Goal: Task Accomplishment & Management: Complete application form

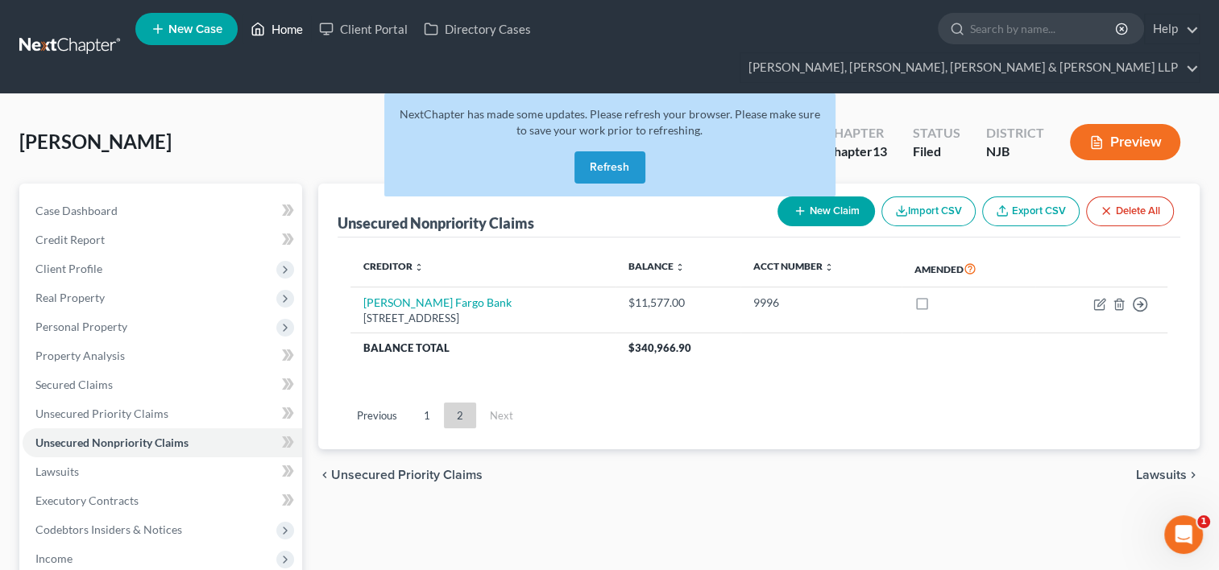
click at [287, 29] on link "Home" at bounding box center [277, 29] width 68 height 29
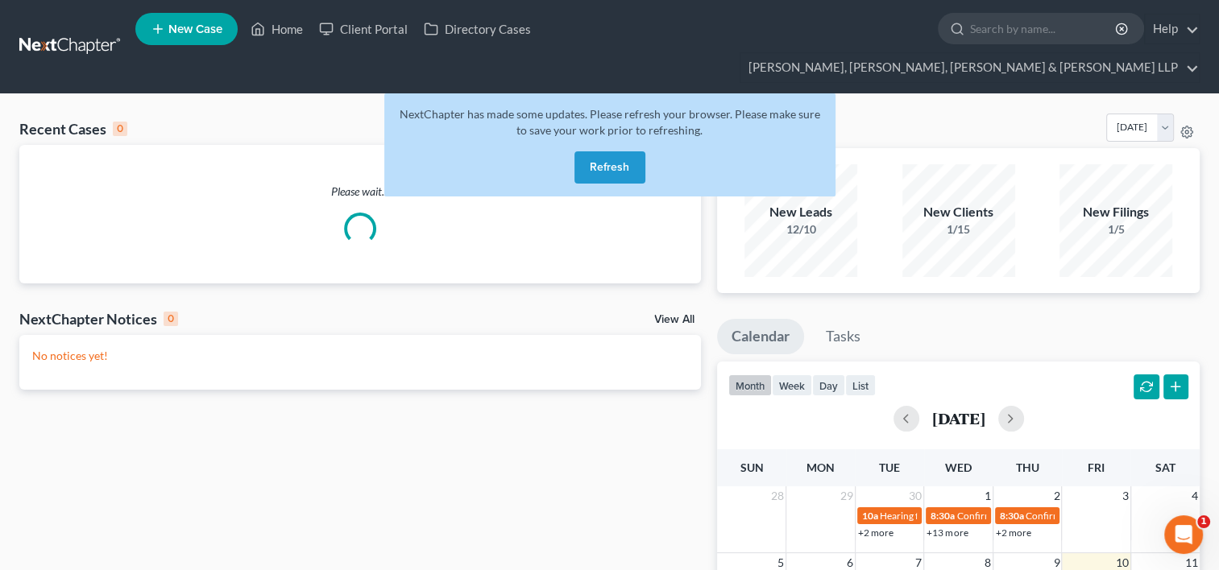
click at [612, 151] on button "Refresh" at bounding box center [610, 167] width 71 height 32
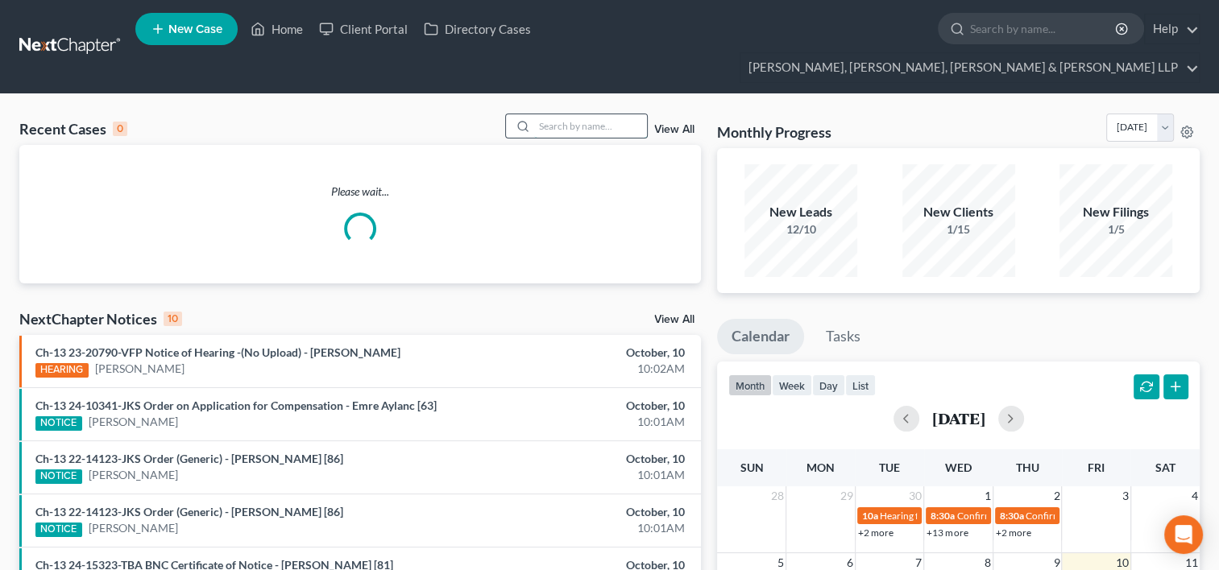
click at [601, 114] on input "search" at bounding box center [590, 125] width 113 height 23
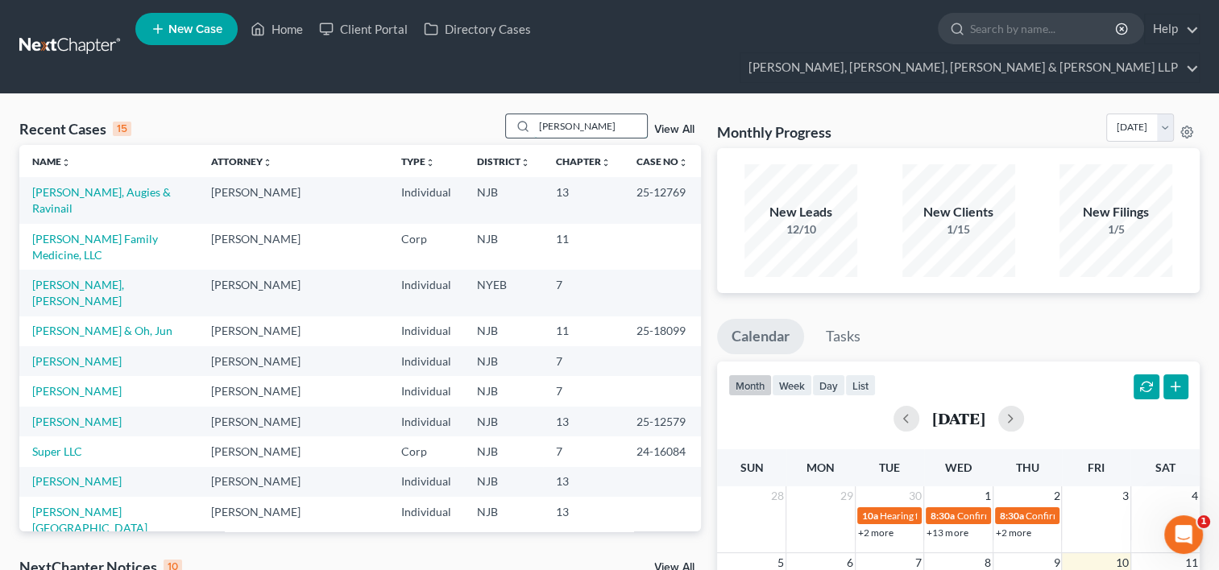
type input "tyson"
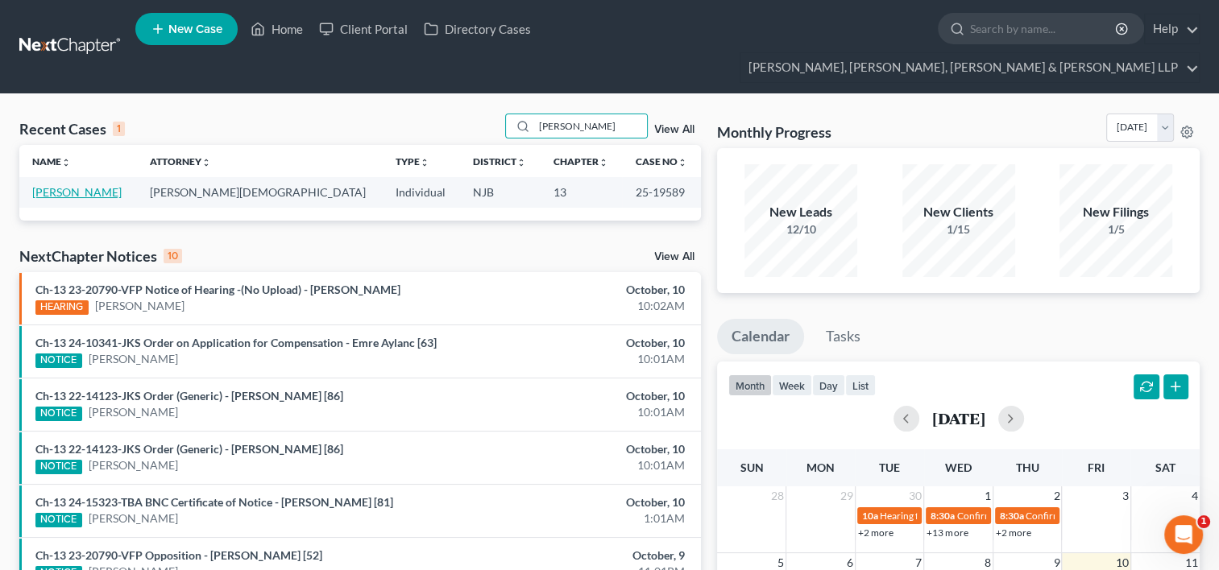
click at [69, 185] on link "Tyson, Brian" at bounding box center [76, 192] width 89 height 14
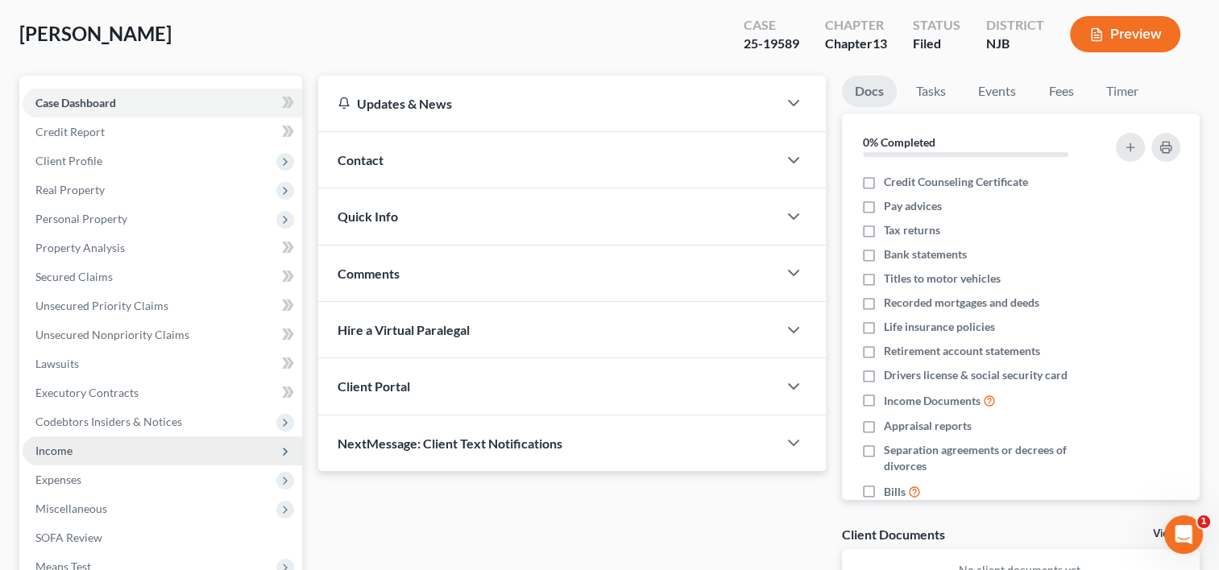
scroll to position [161, 0]
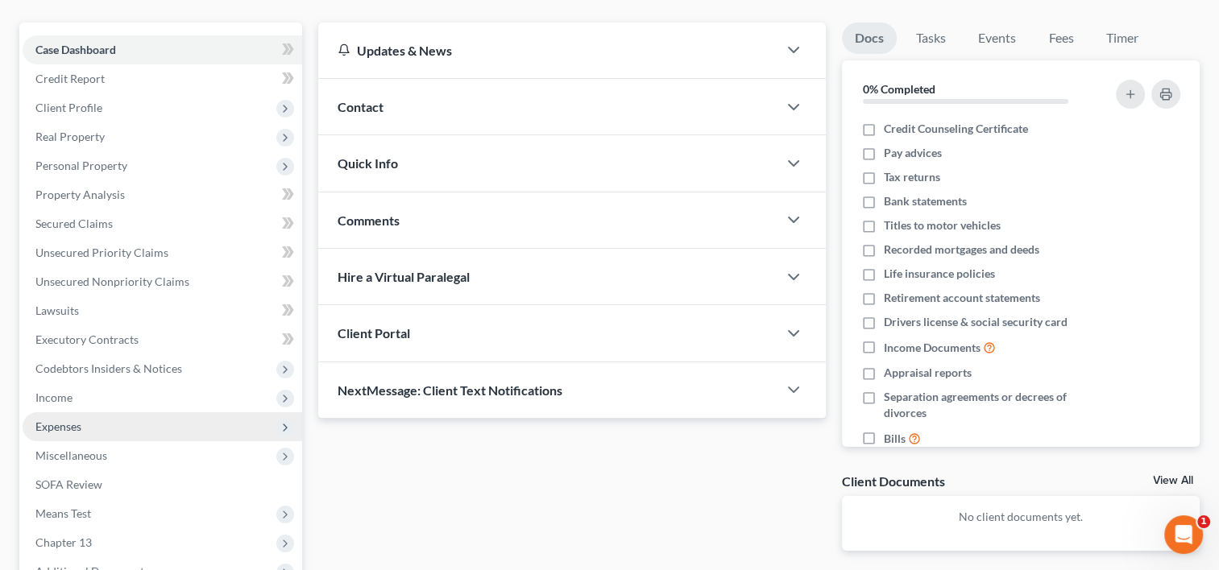
click at [67, 420] on span "Expenses" at bounding box center [58, 427] width 46 height 14
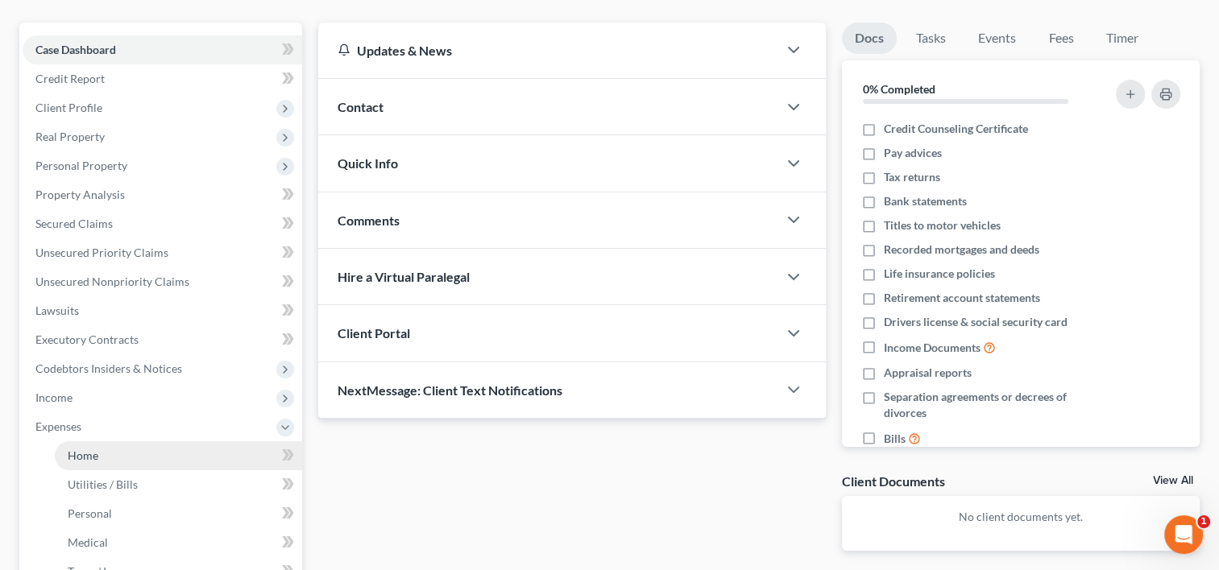
click at [90, 449] on span "Home" at bounding box center [83, 456] width 31 height 14
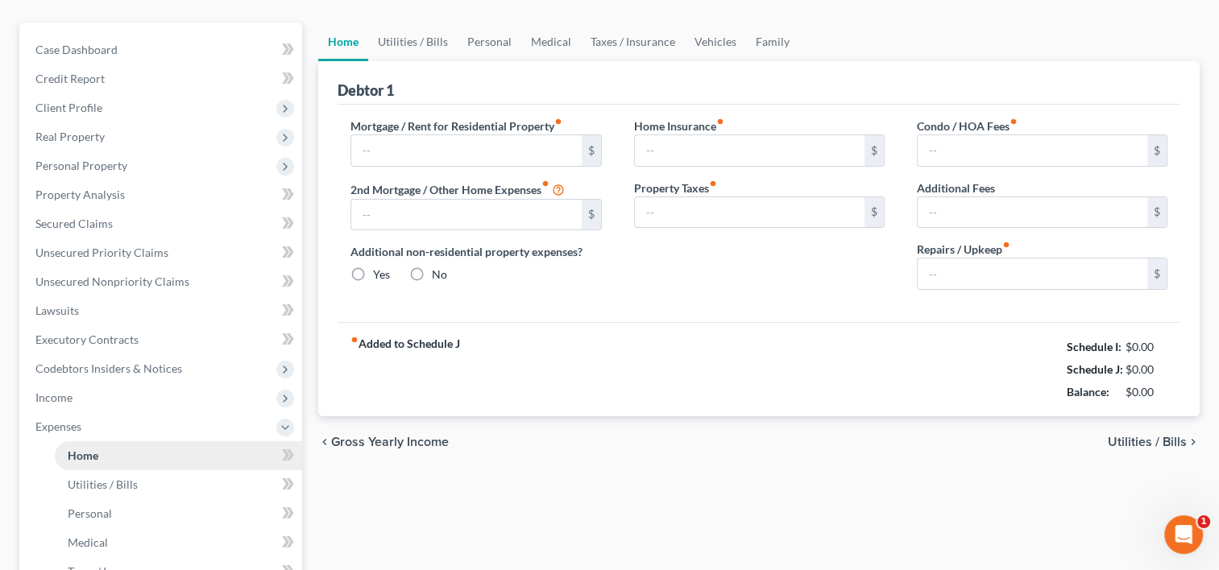
type input "4,078.18"
type input "0.00"
radio input "true"
type input "0.00"
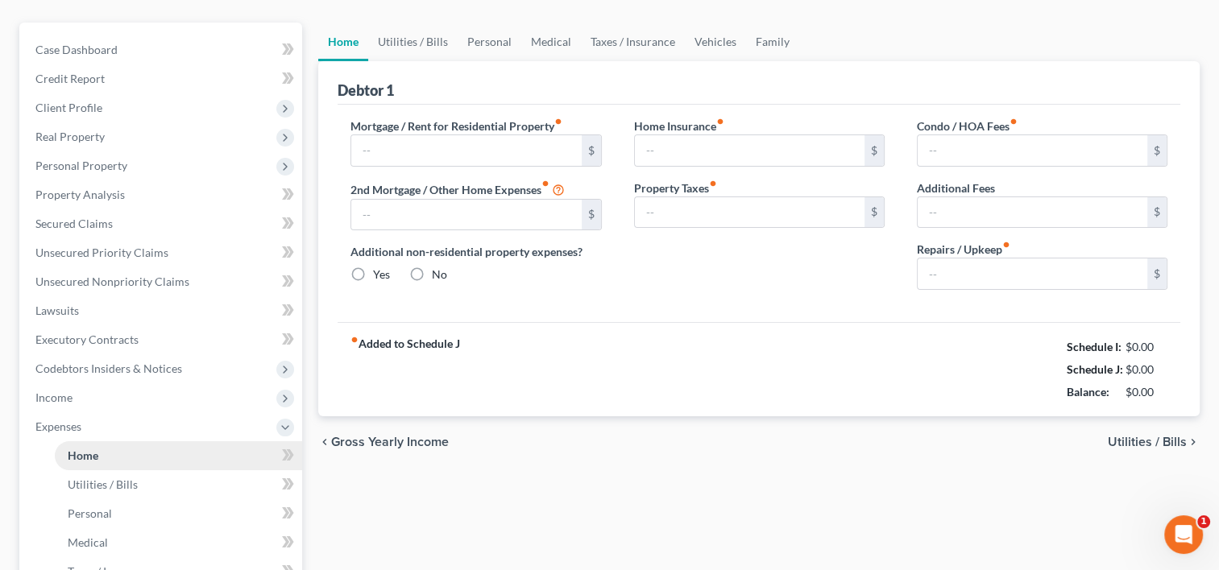
type input "0.00"
type input "325.00"
